Goal: Task Accomplishment & Management: Use online tool/utility

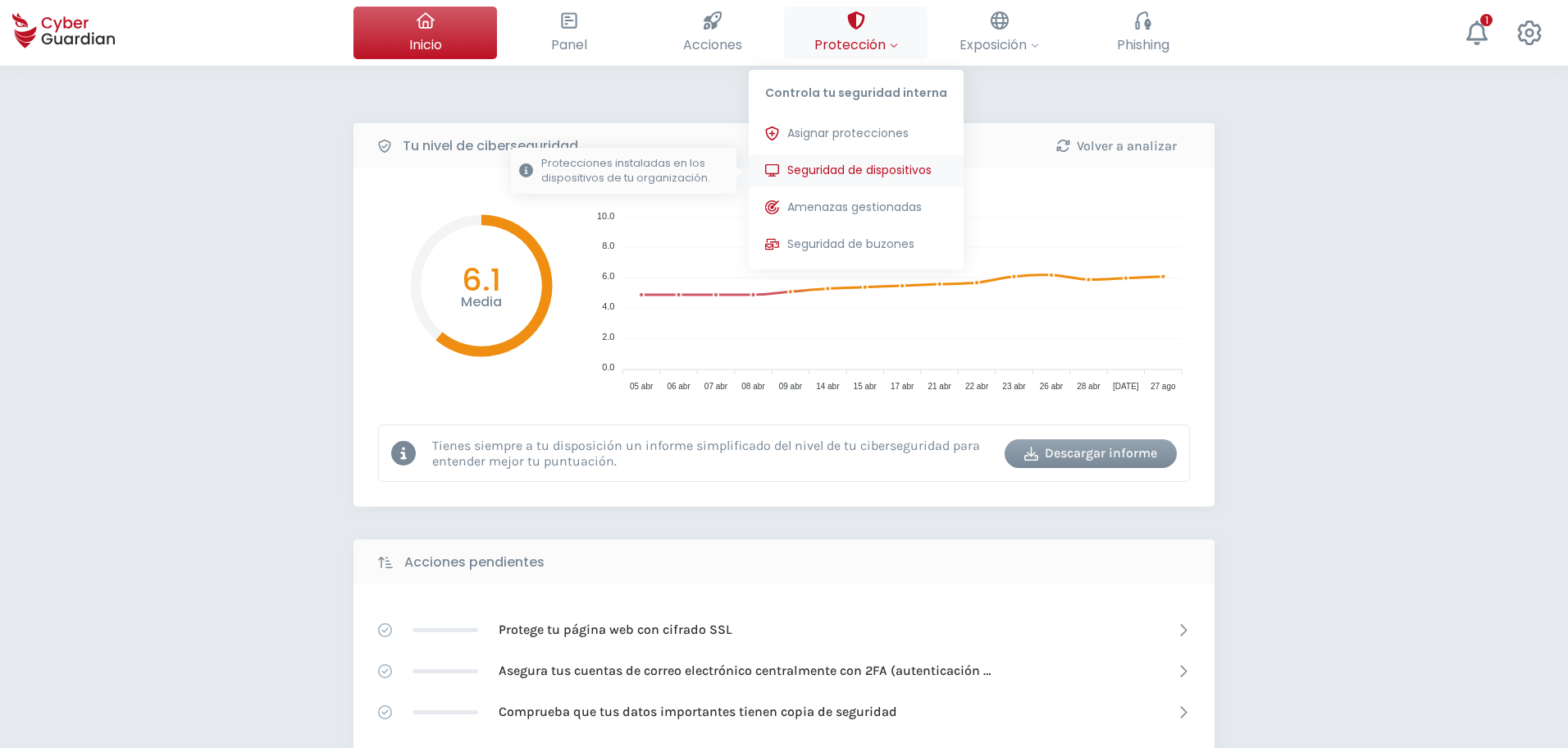
click at [873, 173] on span "Seguridad de dispositivos" at bounding box center [859, 170] width 145 height 17
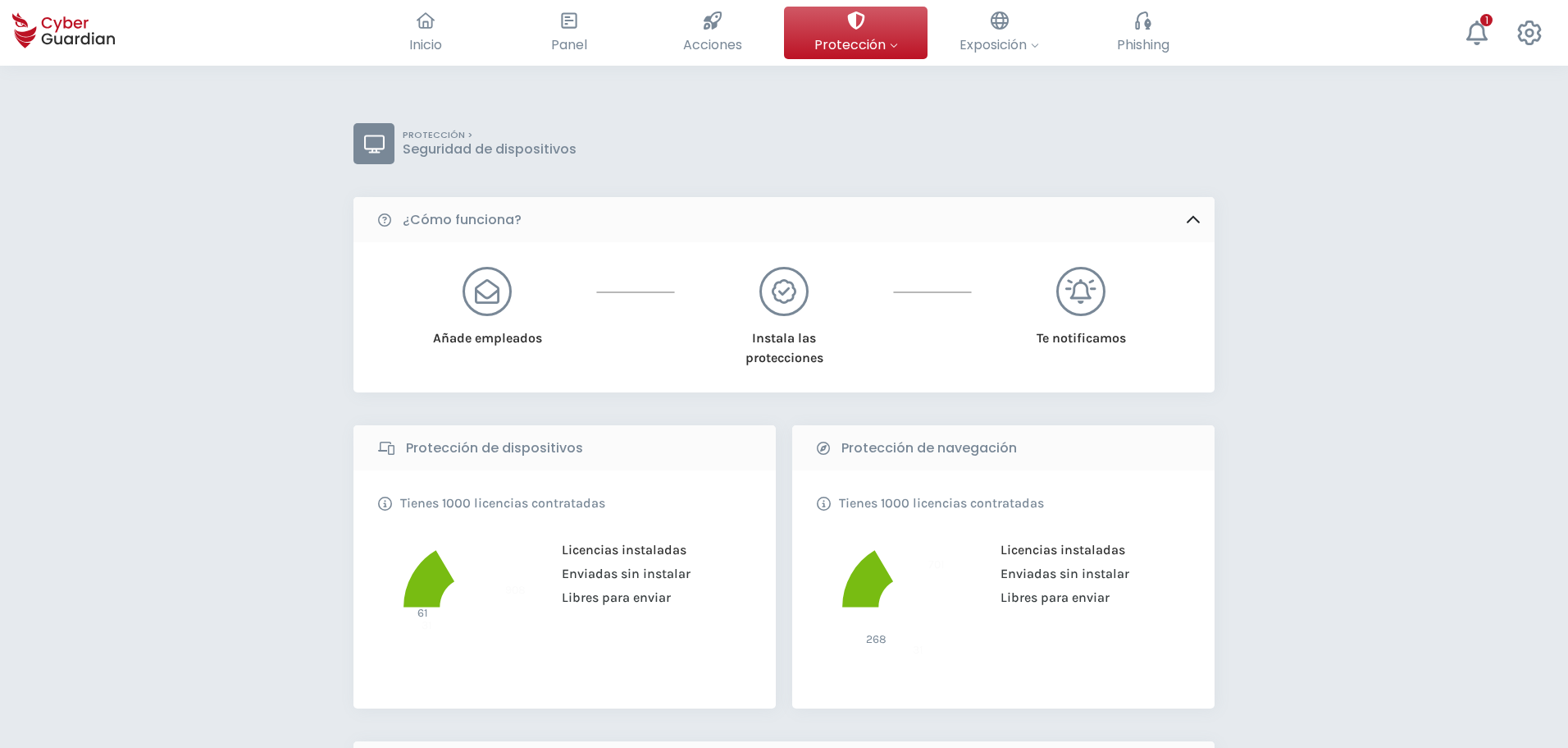
scroll to position [329, 0]
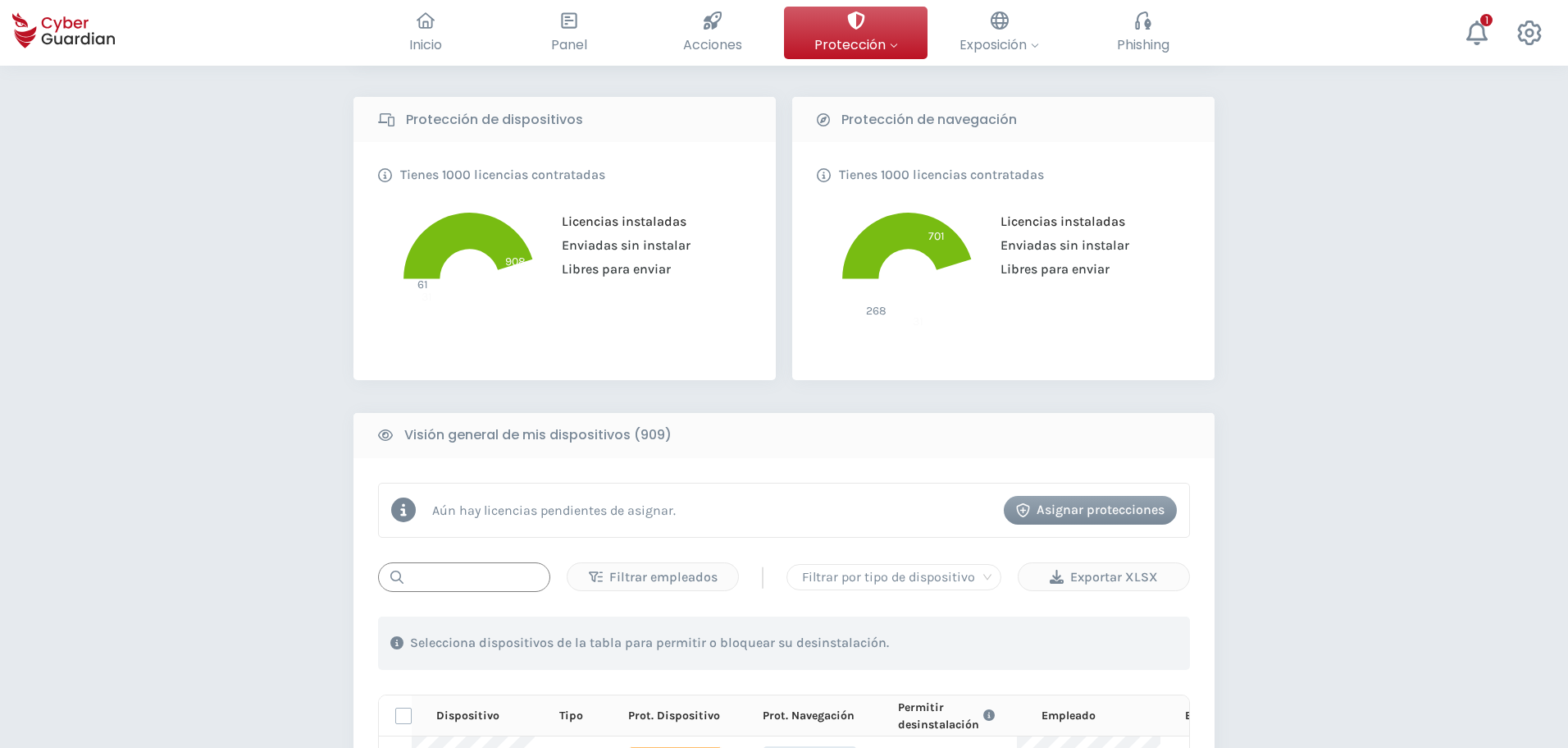
click at [496, 583] on input "text" at bounding box center [465, 577] width 172 height 29
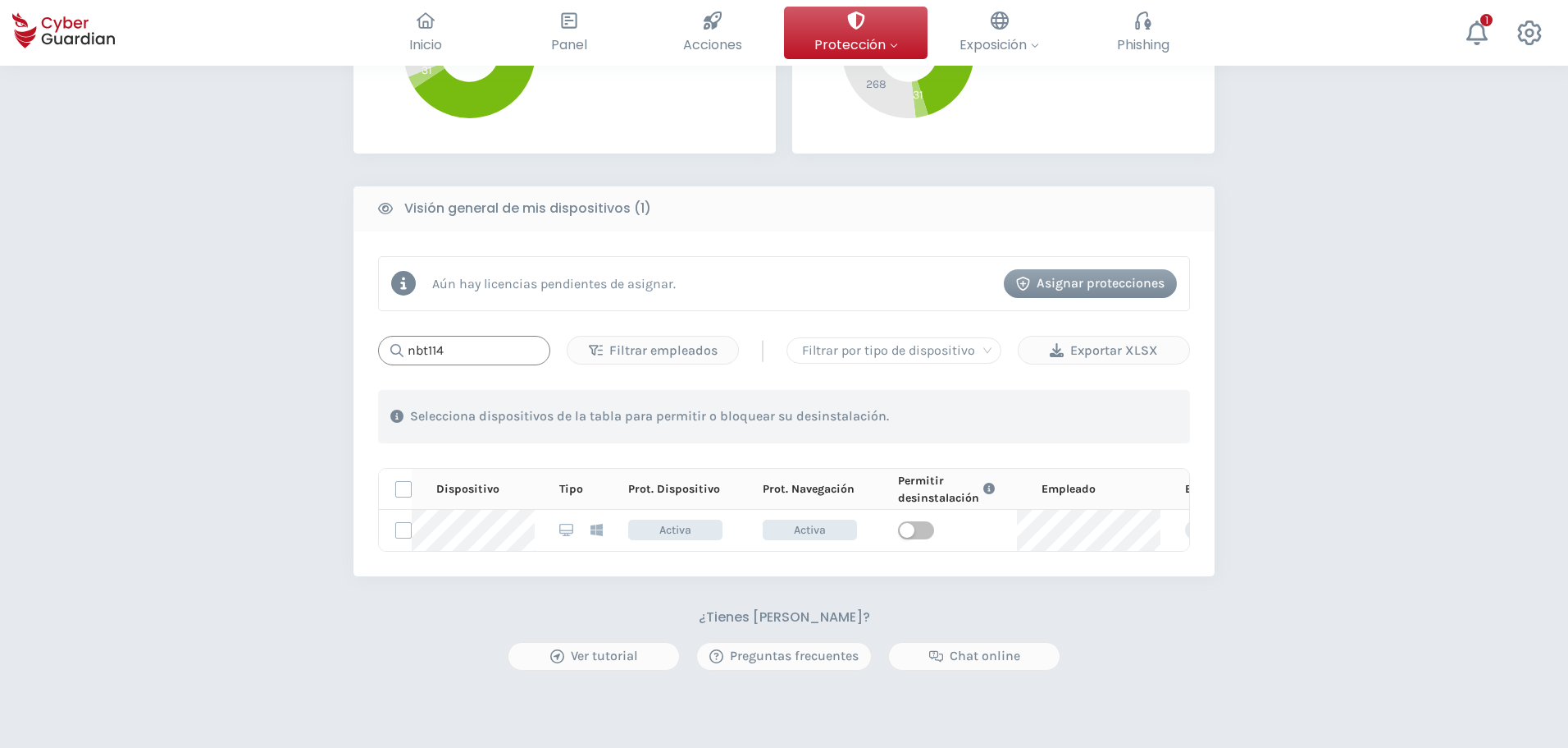
scroll to position [575, 0]
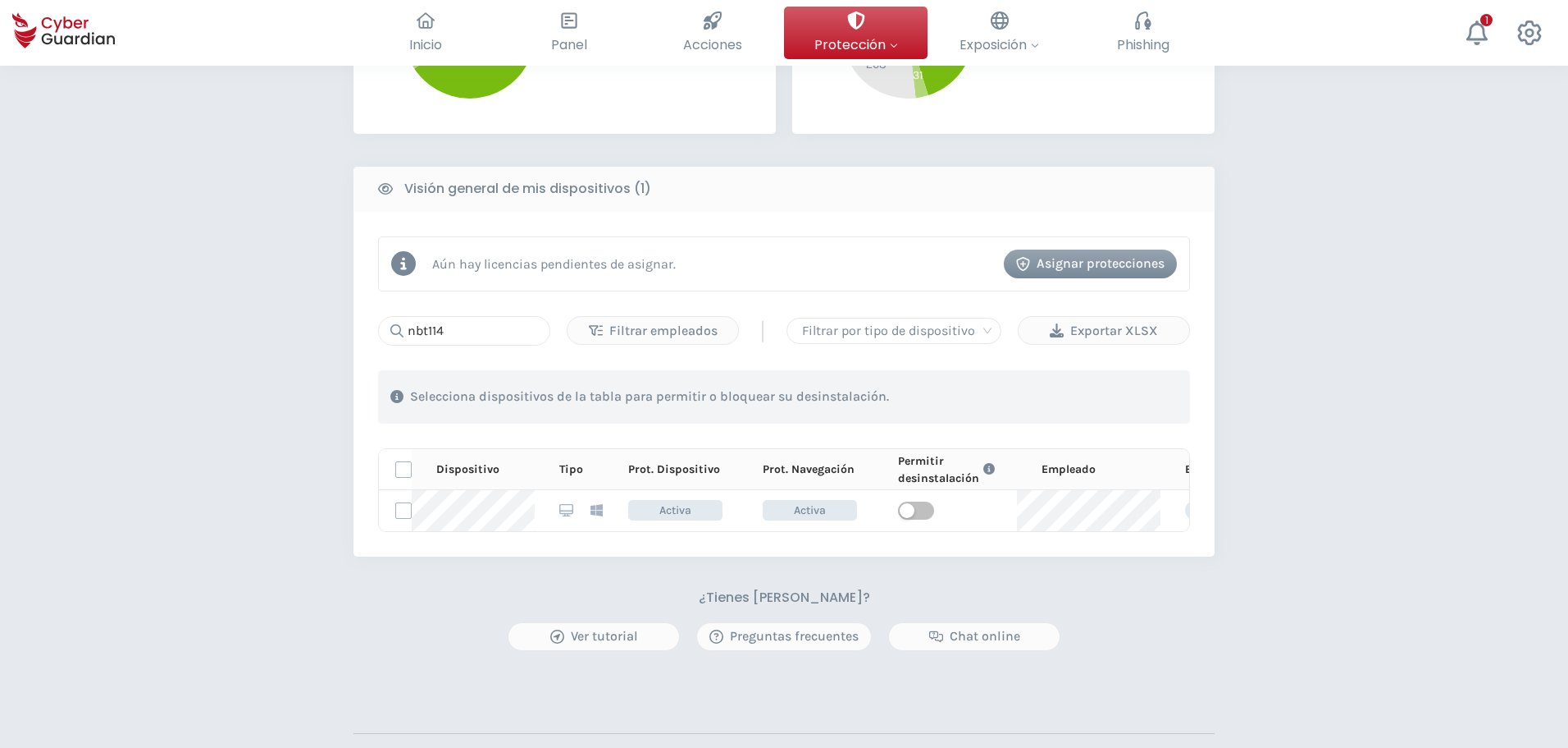
drag, startPoint x: 191, startPoint y: 539, endPoint x: 192, endPoint y: 614, distance: 75.0
click at [190, 539] on div "PROTECCIÓN > Seguridad de dispositivos ¿Cómo funciona? Añade empleados Instala …" at bounding box center [784, 199] width 1568 height 1416
click at [1395, 427] on div "PROTECCIÓN > Seguridad de dispositivos ¿Cómo funciona? Añade empleados Instala …" at bounding box center [784, 199] width 1568 height 1416
click at [270, 349] on div "PROTECCIÓN > Seguridad de dispositivos ¿Cómo funciona? Añade empleados Instala …" at bounding box center [784, 199] width 1568 height 1416
click at [242, 281] on div "PROTECCIÓN > Seguridad de dispositivos ¿Cómo funciona? Añade empleados Instala …" at bounding box center [784, 199] width 1568 height 1416
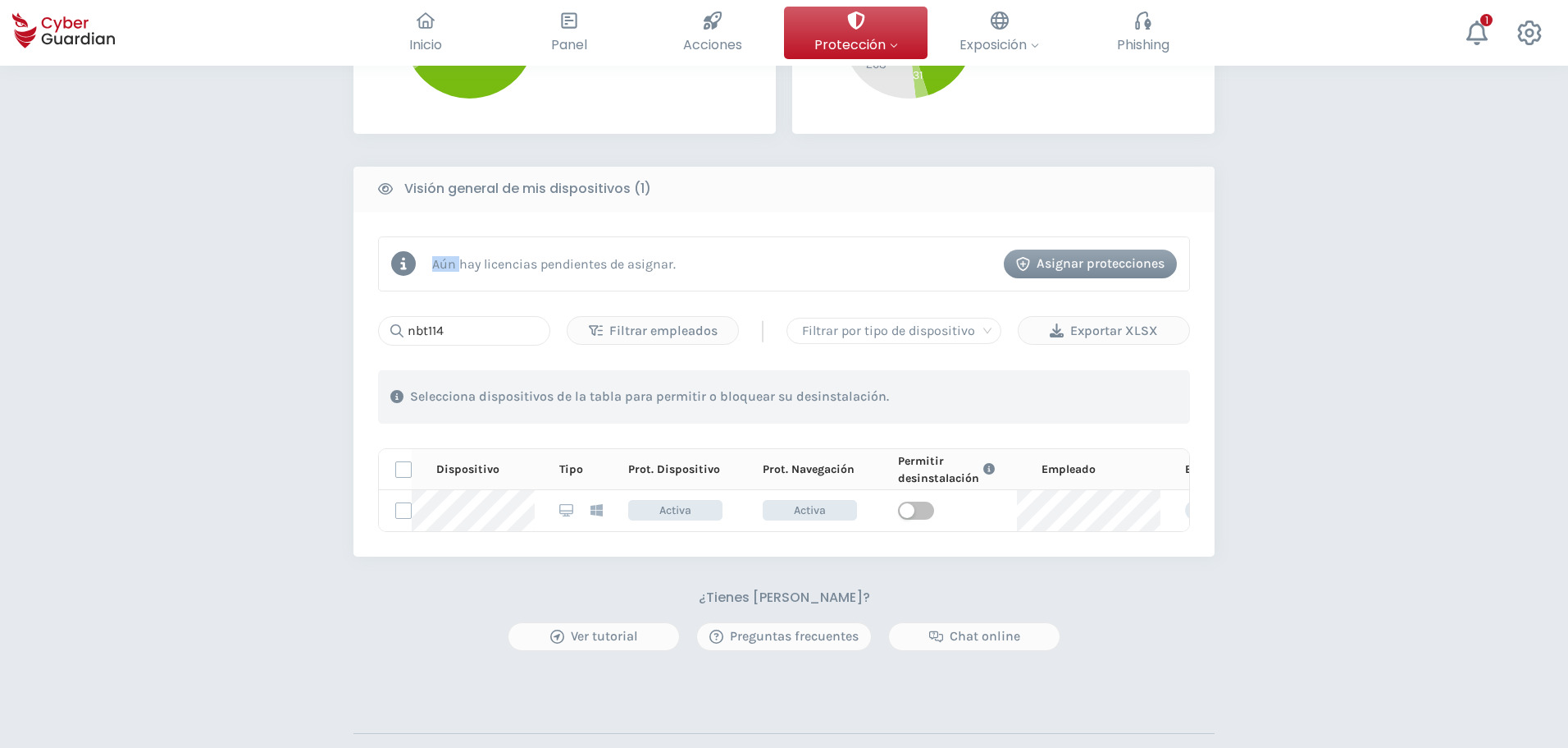
click at [242, 282] on div "PROTECCIÓN > Seguridad de dispositivos ¿Cómo funciona? Añade empleados Instala …" at bounding box center [784, 199] width 1568 height 1416
click at [238, 346] on div "PROTECCIÓN > Seguridad de dispositivos ¿Cómo funciona? Añade empleados Instala …" at bounding box center [784, 199] width 1568 height 1416
click at [1348, 511] on div "PROTECCIÓN > Seguridad de dispositivos ¿Cómo funciona? Añade empleados Instala …" at bounding box center [784, 199] width 1568 height 1416
drag, startPoint x: 477, startPoint y: 327, endPoint x: 434, endPoint y: 331, distance: 43.2
click at [433, 330] on input "nbt114" at bounding box center [465, 330] width 172 height 29
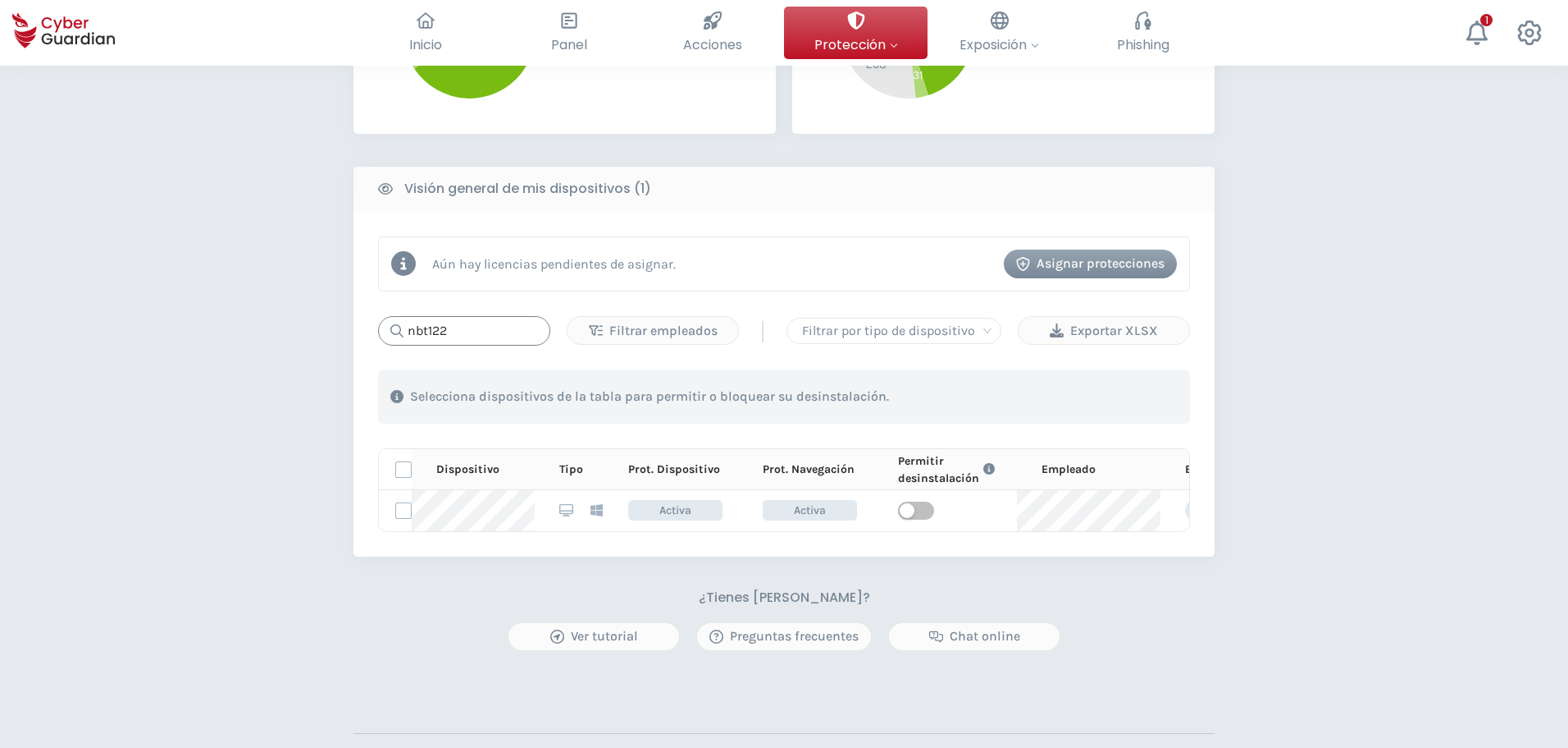
type input "nbt122"
